Goal: Information Seeking & Learning: Learn about a topic

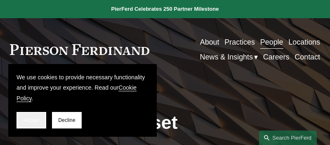
click at [28, 122] on span "Accept" at bounding box center [32, 120] width 16 height 6
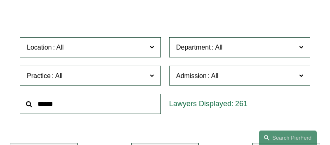
scroll to position [172, 0]
click at [56, 106] on input "text" at bounding box center [90, 104] width 141 height 20
paste input "*********"
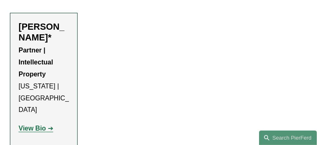
scroll to position [302, 0]
type input "*********"
drag, startPoint x: 64, startPoint y: 37, endPoint x: 21, endPoint y: 25, distance: 44.0
click at [21, 25] on h2 "[PERSON_NAME]*" at bounding box center [44, 32] width 50 height 22
click at [135, 45] on ul "Filter Location All Atlanta Austin Boston Charlotte Chicago Cincinnati Clevelan…" at bounding box center [165, 13] width 330 height 271
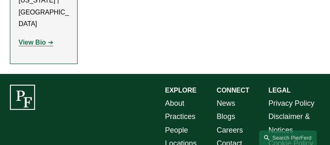
scroll to position [389, 0]
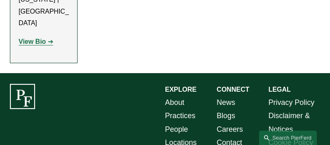
click at [38, 38] on strong "View Bio" at bounding box center [32, 41] width 27 height 7
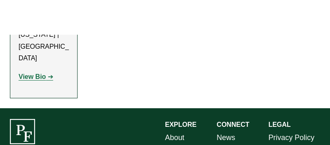
scroll to position [354, 0]
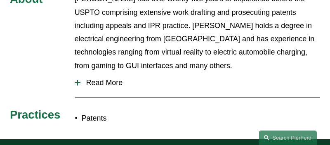
scroll to position [360, 0]
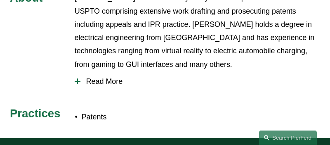
click at [78, 78] on div at bounding box center [78, 81] width 6 height 6
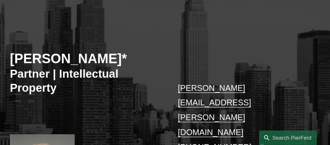
scroll to position [0, 0]
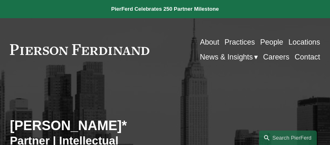
drag, startPoint x: 114, startPoint y: 126, endPoint x: 118, endPoint y: 125, distance: 4.2
click at [115, 126] on h2 "[PERSON_NAME]*" at bounding box center [87, 126] width 155 height 16
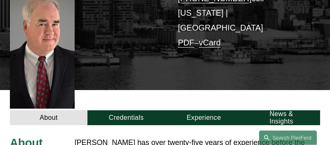
scroll to position [215, 0]
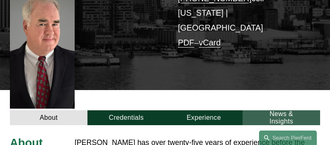
click at [275, 110] on link "News & Insights" at bounding box center [282, 117] width 78 height 15
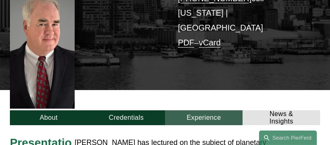
click at [194, 110] on link "Experience" at bounding box center [204, 117] width 78 height 15
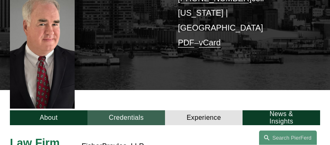
click at [126, 110] on link "Credentials" at bounding box center [126, 117] width 78 height 15
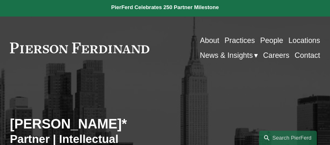
scroll to position [0, 0]
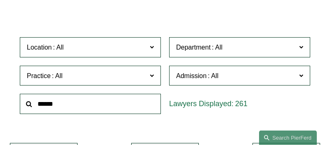
scroll to position [172, 0]
click at [76, 107] on input "text" at bounding box center [90, 104] width 141 height 20
paste input "**********"
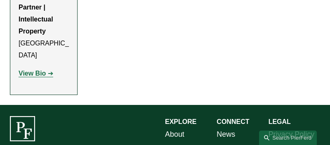
scroll to position [345, 0]
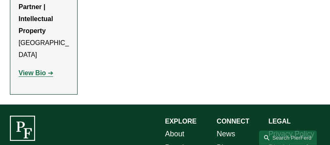
type input "**********"
click at [28, 69] on strong "View Bio" at bounding box center [32, 72] width 27 height 7
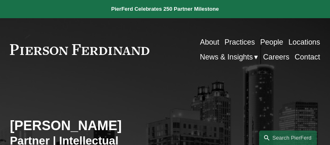
click at [280, 55] on link "Careers" at bounding box center [276, 57] width 26 height 15
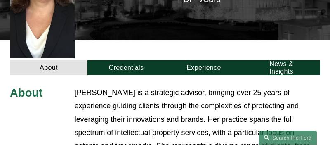
scroll to position [259, 0]
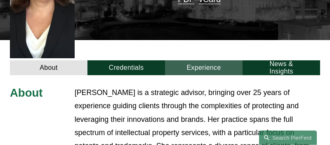
click at [206, 60] on link "Experience" at bounding box center [204, 67] width 78 height 15
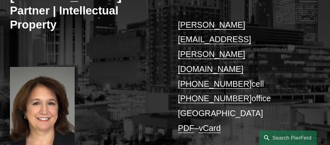
scroll to position [130, 0]
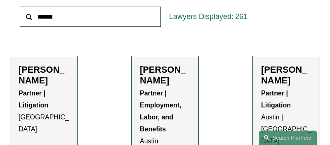
scroll to position [260, 0]
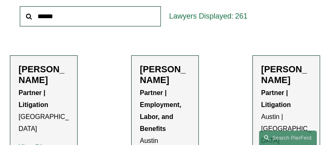
click at [64, 19] on input "text" at bounding box center [90, 16] width 141 height 20
paste input "**********"
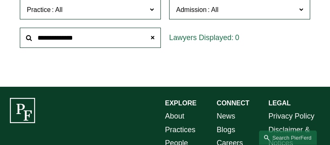
scroll to position [238, 0]
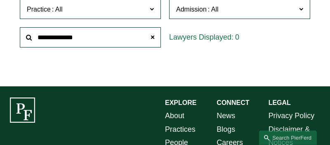
click at [66, 36] on input "**********" at bounding box center [90, 37] width 141 height 20
type input "**********"
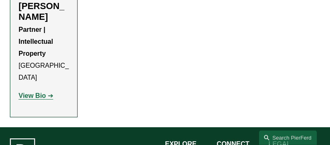
scroll to position [323, 0]
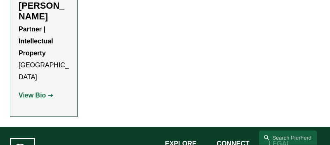
click at [33, 92] on strong "View Bio" at bounding box center [32, 95] width 27 height 7
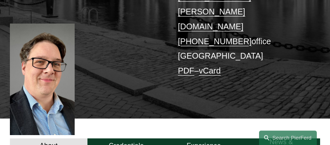
scroll to position [173, 0]
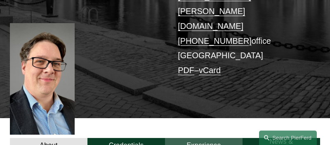
click at [202, 138] on link "Experience" at bounding box center [204, 145] width 78 height 15
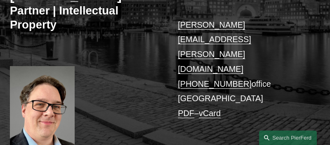
scroll to position [130, 0]
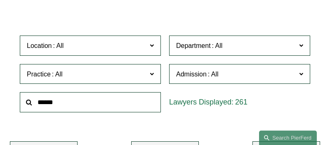
scroll to position [173, 0]
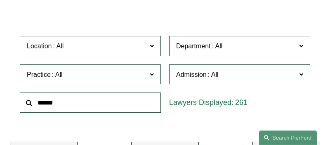
click at [86, 106] on input "text" at bounding box center [90, 102] width 141 height 20
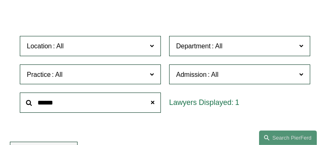
click at [113, 106] on input "******" at bounding box center [90, 102] width 141 height 20
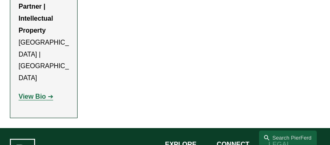
scroll to position [347, 0]
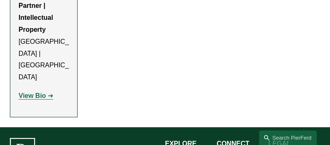
click at [26, 92] on strong "View Bio" at bounding box center [32, 95] width 27 height 7
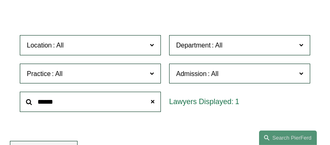
scroll to position [174, 0]
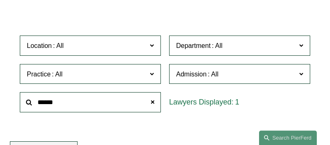
drag, startPoint x: 85, startPoint y: 105, endPoint x: -21, endPoint y: 99, distance: 106.2
click at [20, 99] on input "******" at bounding box center [90, 102] width 141 height 20
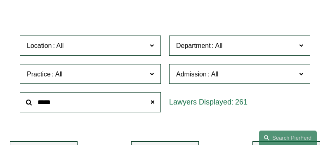
type input "*****"
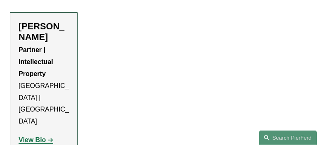
scroll to position [303, 0]
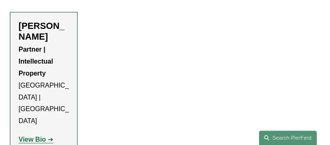
click at [35, 136] on strong "View Bio" at bounding box center [32, 139] width 27 height 7
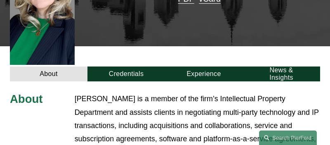
scroll to position [260, 0]
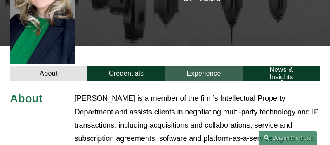
click at [207, 66] on link "Experience" at bounding box center [204, 73] width 78 height 15
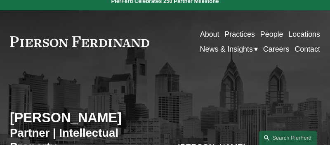
scroll to position [0, 0]
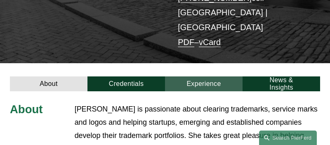
scroll to position [216, 0]
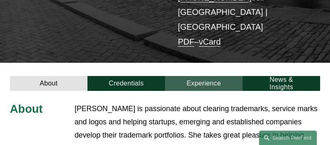
click at [195, 76] on link "Experience" at bounding box center [204, 83] width 78 height 15
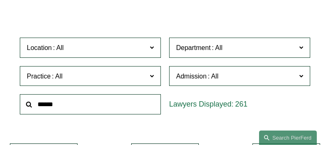
scroll to position [172, 0]
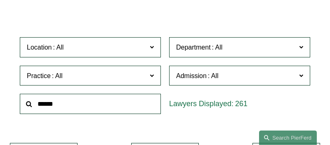
click at [70, 104] on input "text" at bounding box center [90, 104] width 141 height 20
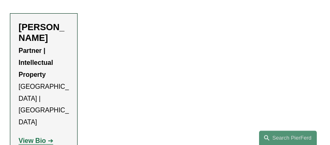
scroll to position [302, 0]
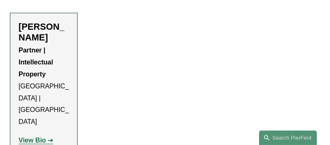
click at [37, 137] on strong "View Bio" at bounding box center [32, 140] width 27 height 7
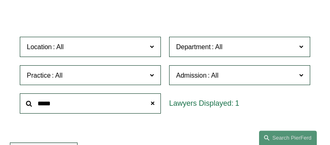
scroll to position [172, 0]
drag, startPoint x: 64, startPoint y: 105, endPoint x: 15, endPoint y: 84, distance: 53.0
click at [33, 101] on input "*****" at bounding box center [90, 103] width 141 height 20
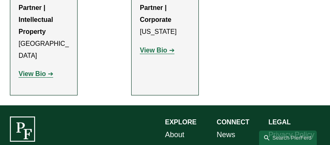
scroll to position [345, 0]
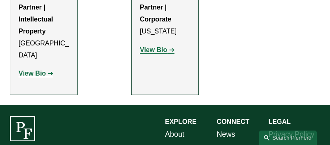
click at [31, 70] on strong "View Bio" at bounding box center [32, 73] width 27 height 7
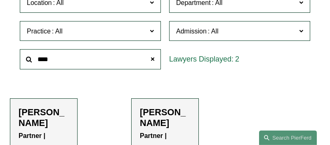
scroll to position [215, 0]
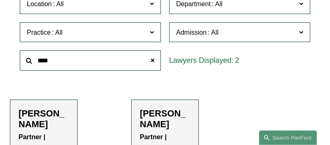
click at [83, 59] on input "****" at bounding box center [90, 60] width 141 height 20
type input "*"
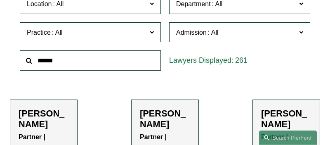
paste input "********"
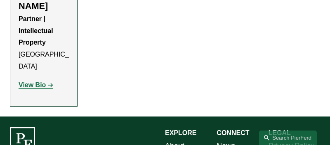
scroll to position [345, 0]
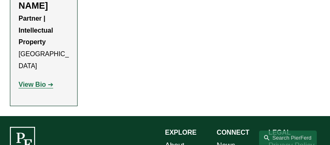
click at [30, 81] on strong "View Bio" at bounding box center [32, 84] width 27 height 7
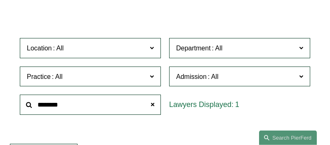
scroll to position [171, 0]
drag, startPoint x: 74, startPoint y: 107, endPoint x: 16, endPoint y: 108, distance: 58.2
click at [20, 108] on input "********" at bounding box center [90, 104] width 141 height 20
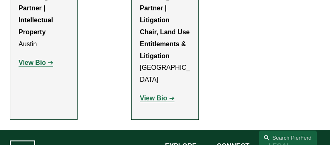
scroll to position [345, 0]
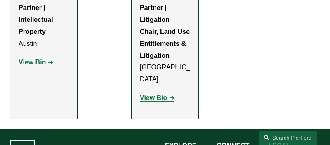
click at [28, 59] on strong "View Bio" at bounding box center [32, 62] width 27 height 7
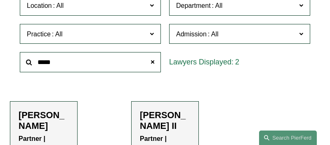
scroll to position [214, 0]
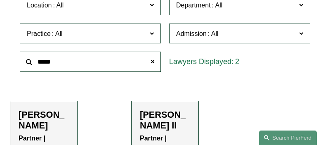
drag, startPoint x: 70, startPoint y: 65, endPoint x: -16, endPoint y: 63, distance: 85.8
click at [20, 63] on input "*****" at bounding box center [90, 62] width 141 height 20
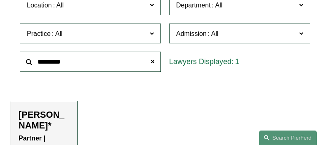
type input "*********"
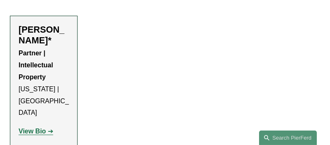
scroll to position [300, 0]
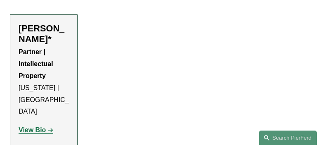
click at [32, 126] on strong "View Bio" at bounding box center [32, 129] width 27 height 7
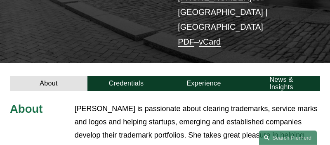
scroll to position [217, 0]
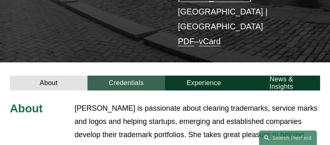
click at [127, 76] on link "Credentials" at bounding box center [126, 83] width 78 height 15
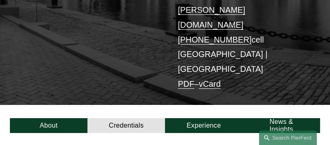
scroll to position [174, 0]
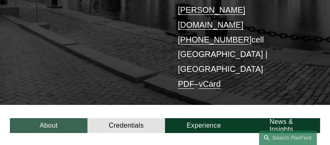
click at [51, 118] on link "About" at bounding box center [49, 125] width 78 height 15
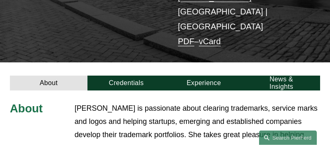
scroll to position [217, 0]
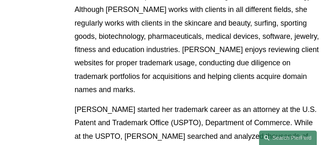
click at [43, 52] on div "About Christine is passionate about clearing trademarks, service marks and logo…" at bounding box center [165, 121] width 330 height 465
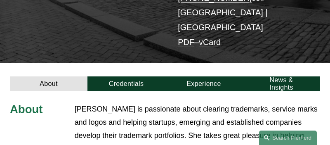
scroll to position [216, 0]
click at [42, 76] on link "About" at bounding box center [49, 83] width 78 height 15
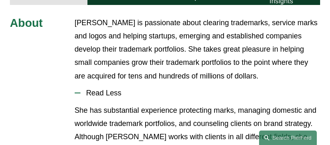
scroll to position [302, 0]
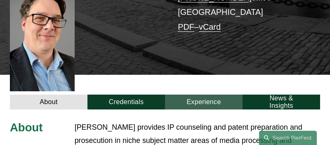
scroll to position [217, 0]
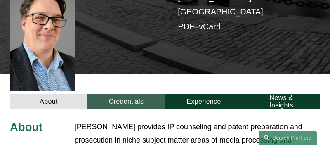
click at [131, 94] on link "Credentials" at bounding box center [126, 101] width 78 height 15
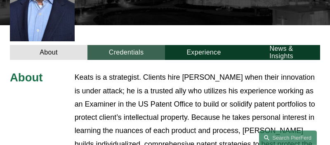
scroll to position [259, 0]
click at [129, 45] on link "Credentials" at bounding box center [126, 52] width 78 height 15
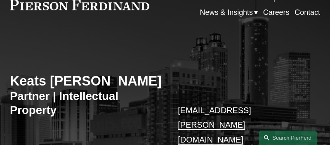
scroll to position [44, 0]
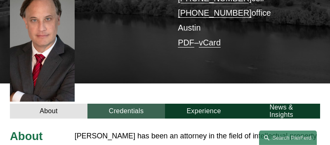
scroll to position [216, 0]
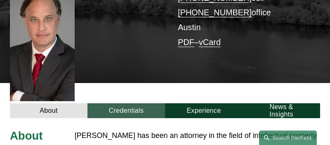
click at [125, 103] on link "Credentials" at bounding box center [126, 110] width 78 height 15
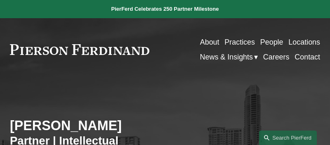
scroll to position [0, 0]
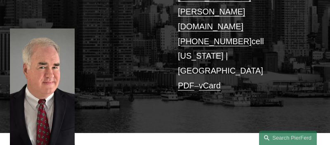
scroll to position [172, 0]
